Goal: Find specific page/section: Find specific page/section

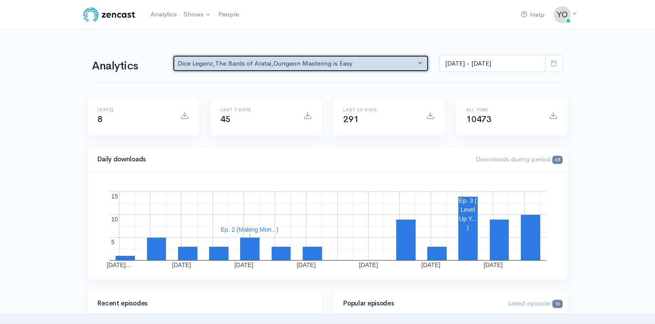
click at [412, 60] on div "Dice Legenz , The Bards of Aratai , Dungeon Mastering is Easy" at bounding box center [297, 64] width 238 height 10
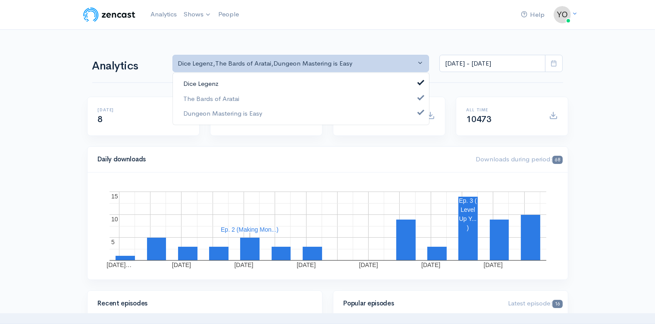
click at [422, 84] on span at bounding box center [420, 82] width 3 height 6
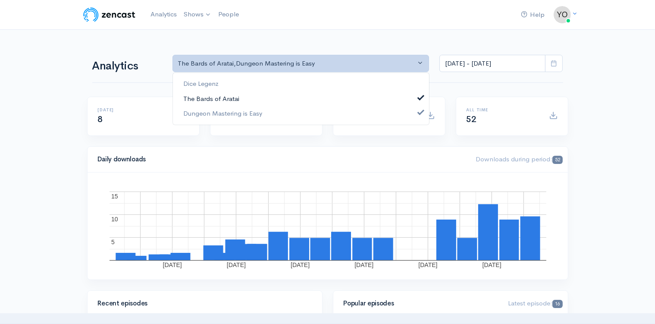
click at [419, 96] on link "The Bards of Aratai" at bounding box center [301, 98] width 256 height 15
select select "15926"
